Goal: Find specific page/section: Find specific page/section

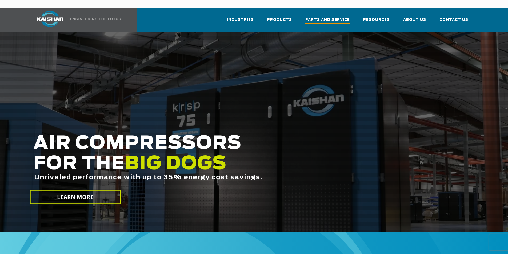
click at [337, 17] on span "Parts and Service" at bounding box center [328, 20] width 45 height 7
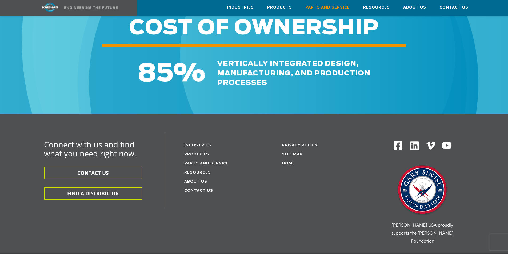
scroll to position [687, 0]
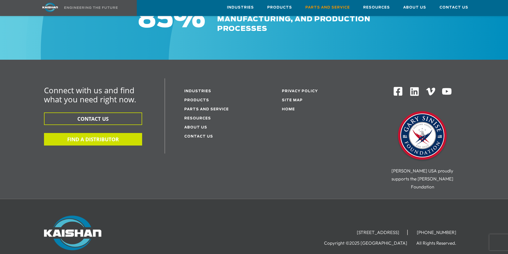
click at [127, 133] on button "FIND A DISTRIBUTOR" at bounding box center [93, 139] width 98 height 13
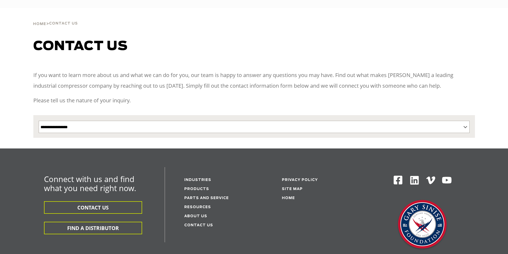
select select "**********"
